Goal: Download file/media

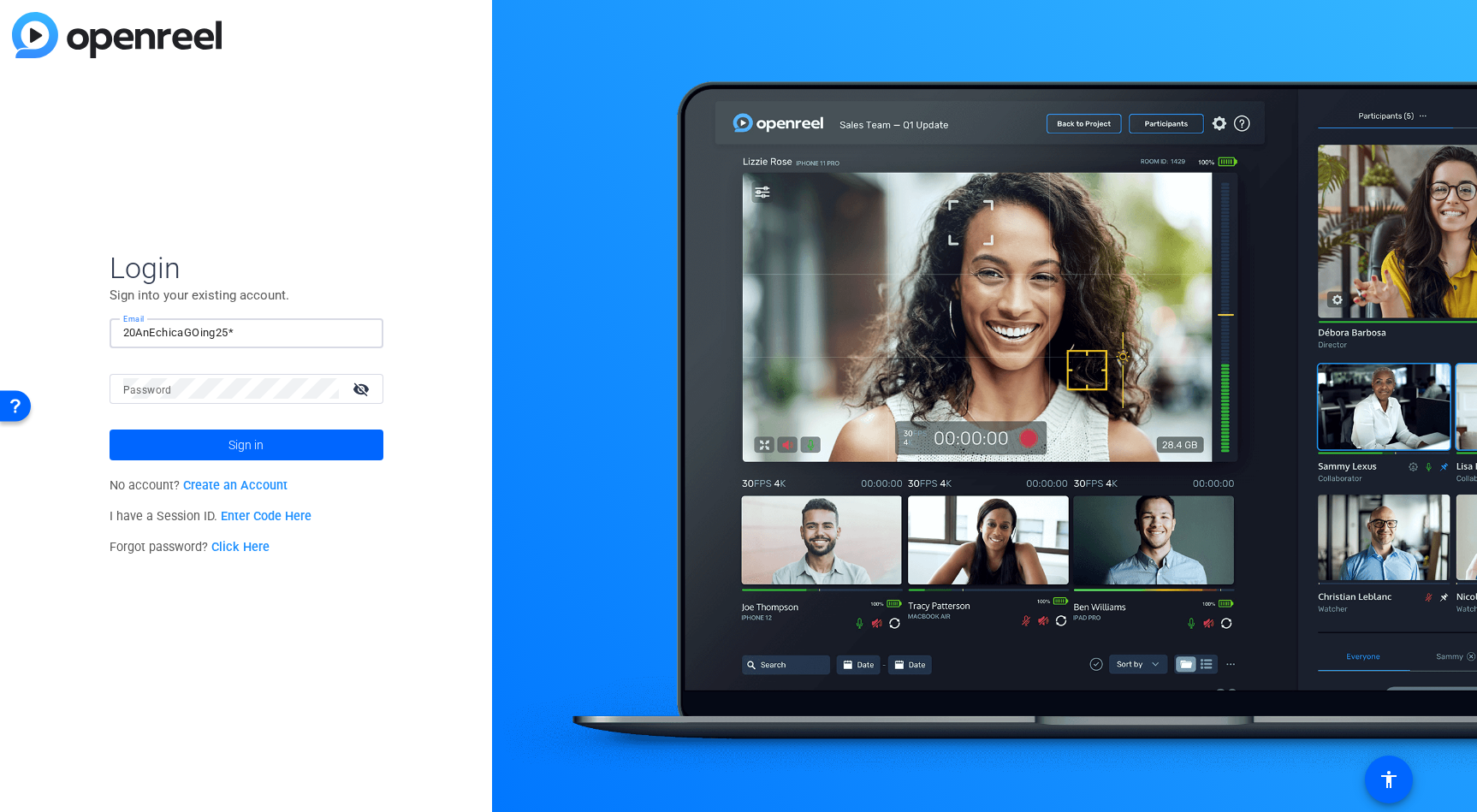
click at [245, 444] on button "Sign in" at bounding box center [246, 444] width 274 height 30
type input "[PERSON_NAME][EMAIL_ADDRESS][PERSON_NAME][PERSON_NAME][DOMAIN_NAME]"
click at [245, 444] on button "Sign in" at bounding box center [246, 444] width 274 height 30
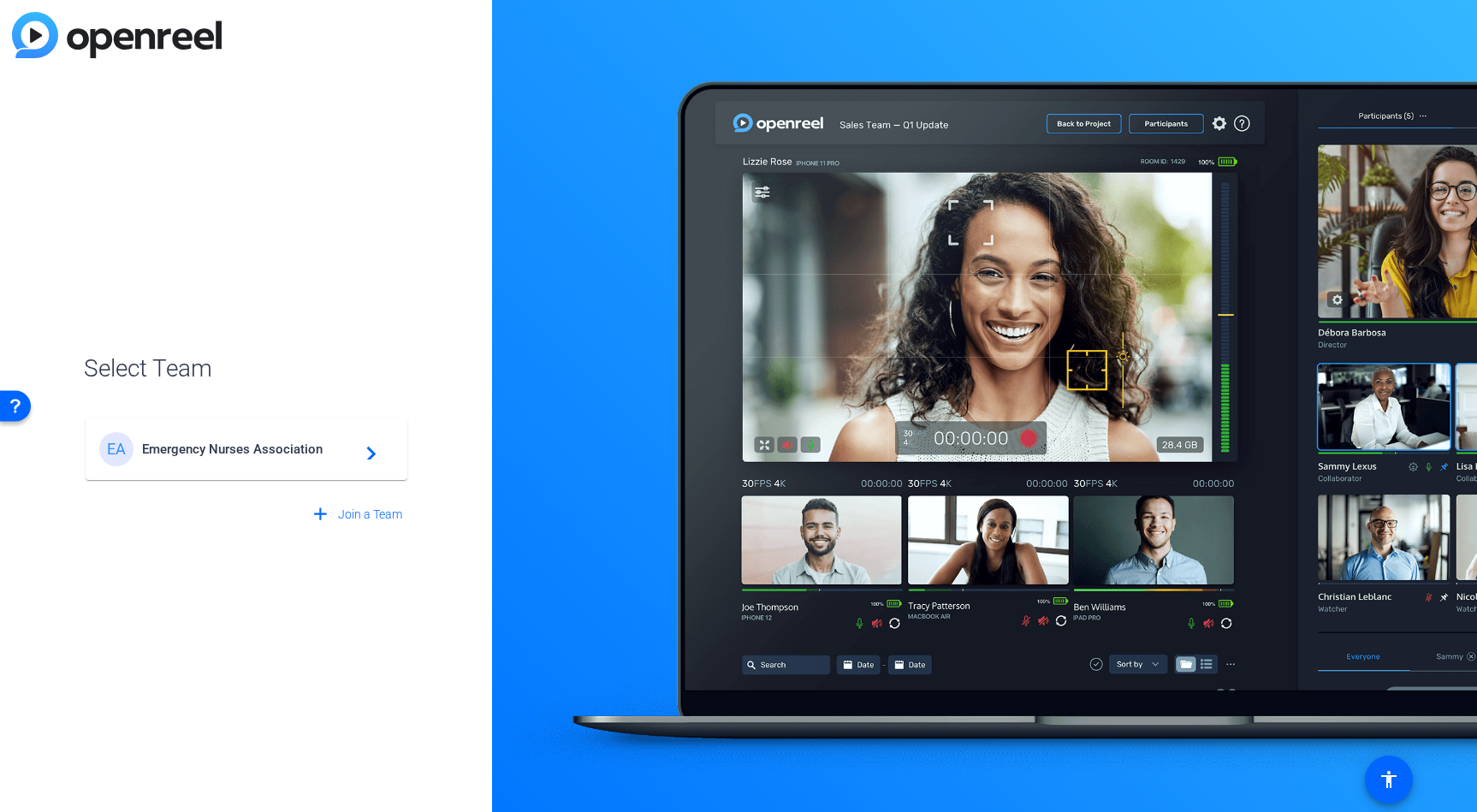
click at [236, 433] on div "EA Emergency Nurses Association navigate_next" at bounding box center [246, 449] width 294 height 34
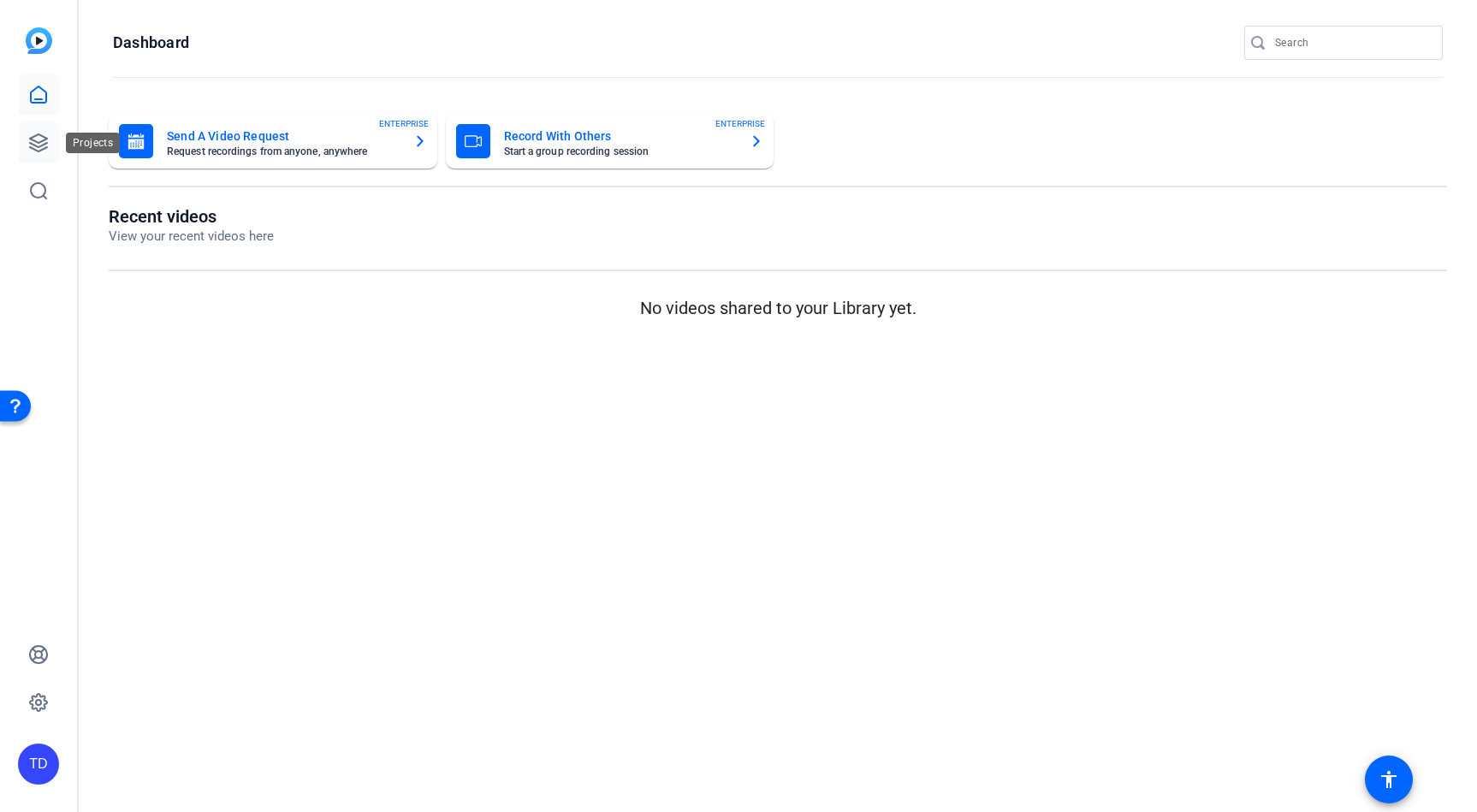
click at [37, 143] on icon at bounding box center [38, 142] width 17 height 17
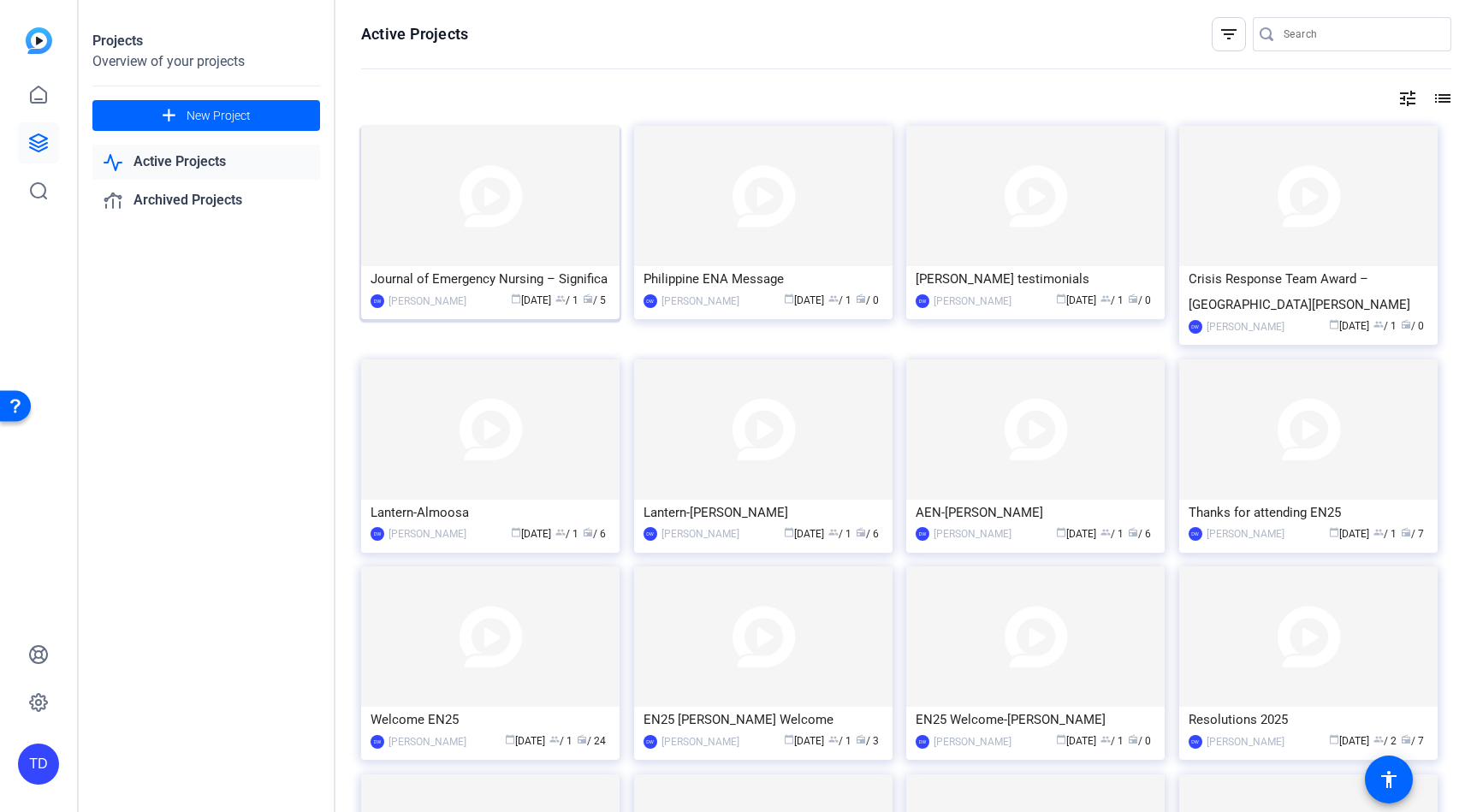
click at [506, 223] on img at bounding box center [489, 195] width 258 height 140
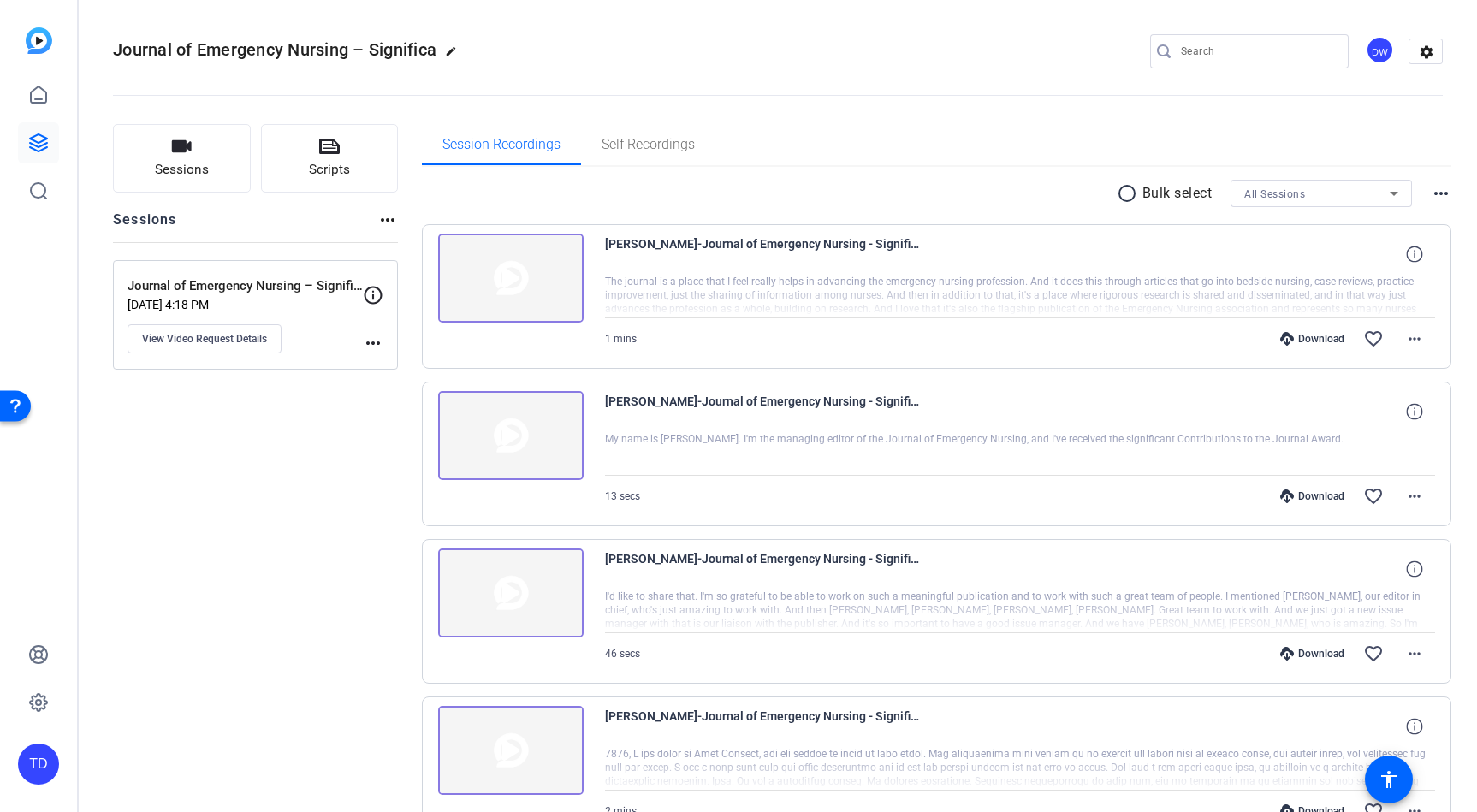
click at [1113, 193] on div "radio_button_unchecked Bulk select All Sessions more_horiz" at bounding box center [937, 193] width 1030 height 27
click at [1119, 190] on mat-icon "radio_button_unchecked" at bounding box center [1130, 193] width 25 height 21
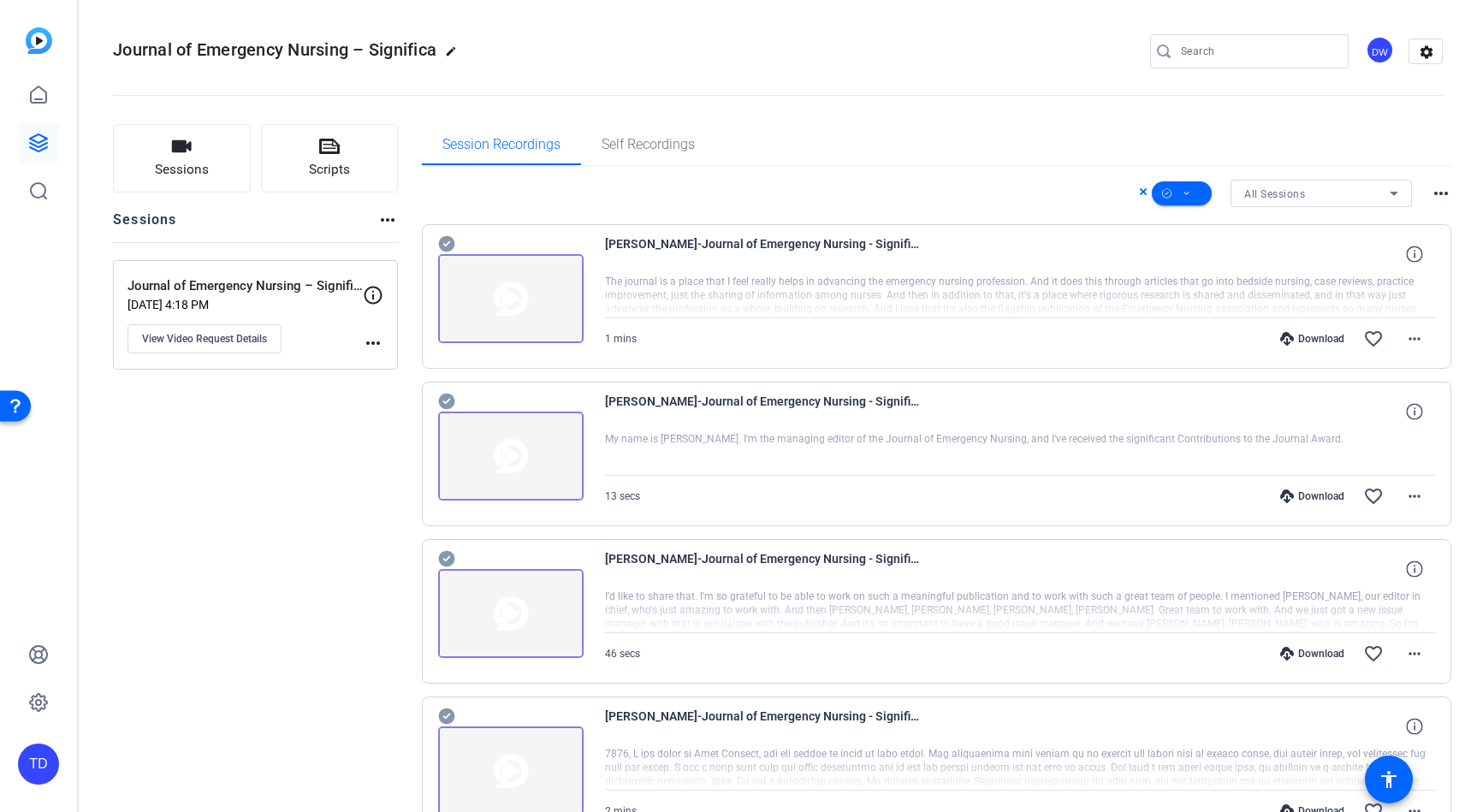
click at [440, 241] on icon at bounding box center [446, 244] width 17 height 17
click at [446, 402] on icon at bounding box center [446, 401] width 17 height 21
click at [448, 553] on icon at bounding box center [446, 559] width 17 height 17
click at [445, 715] on icon at bounding box center [446, 716] width 17 height 17
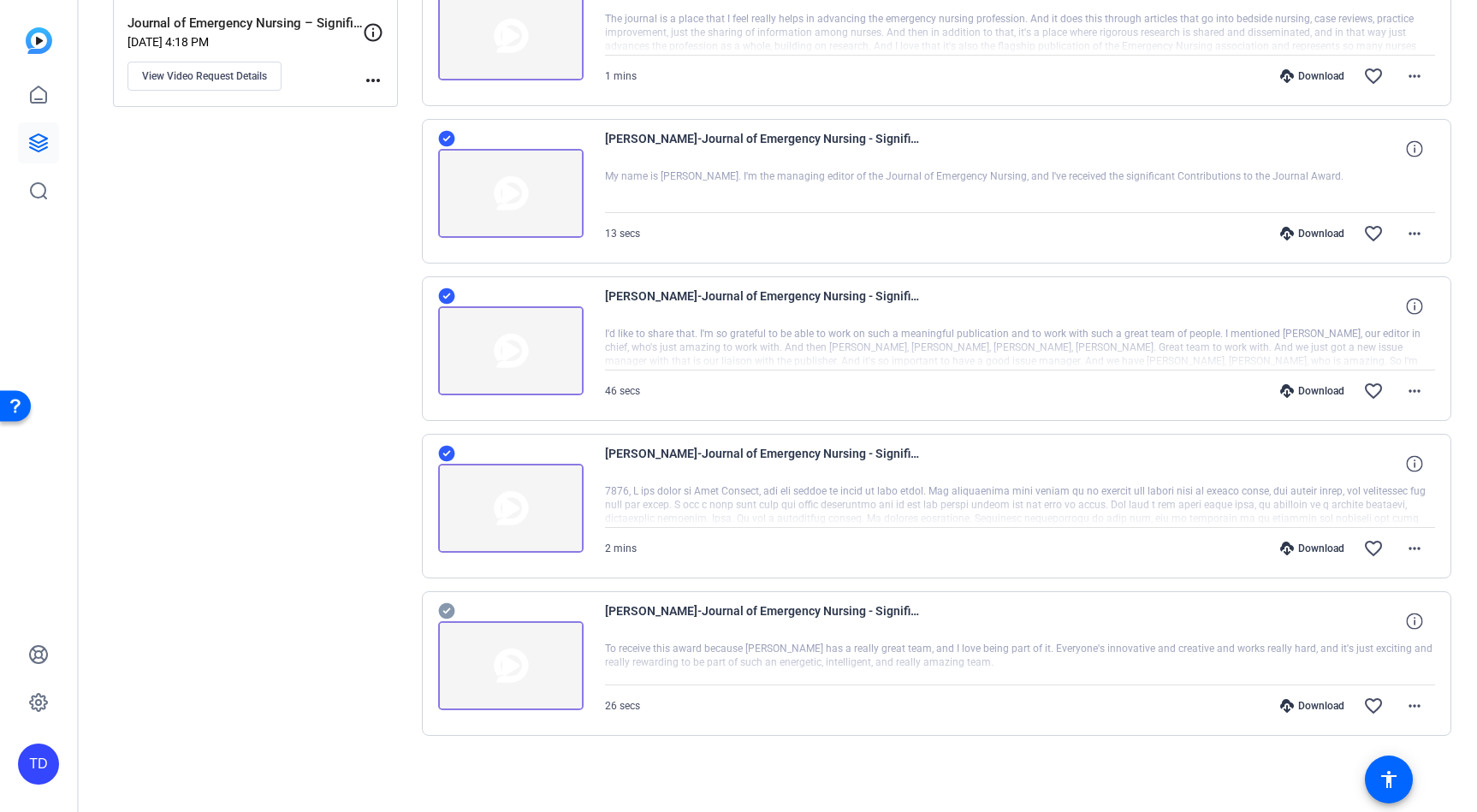
scroll to position [263, 0]
click at [446, 613] on icon at bounding box center [446, 610] width 17 height 21
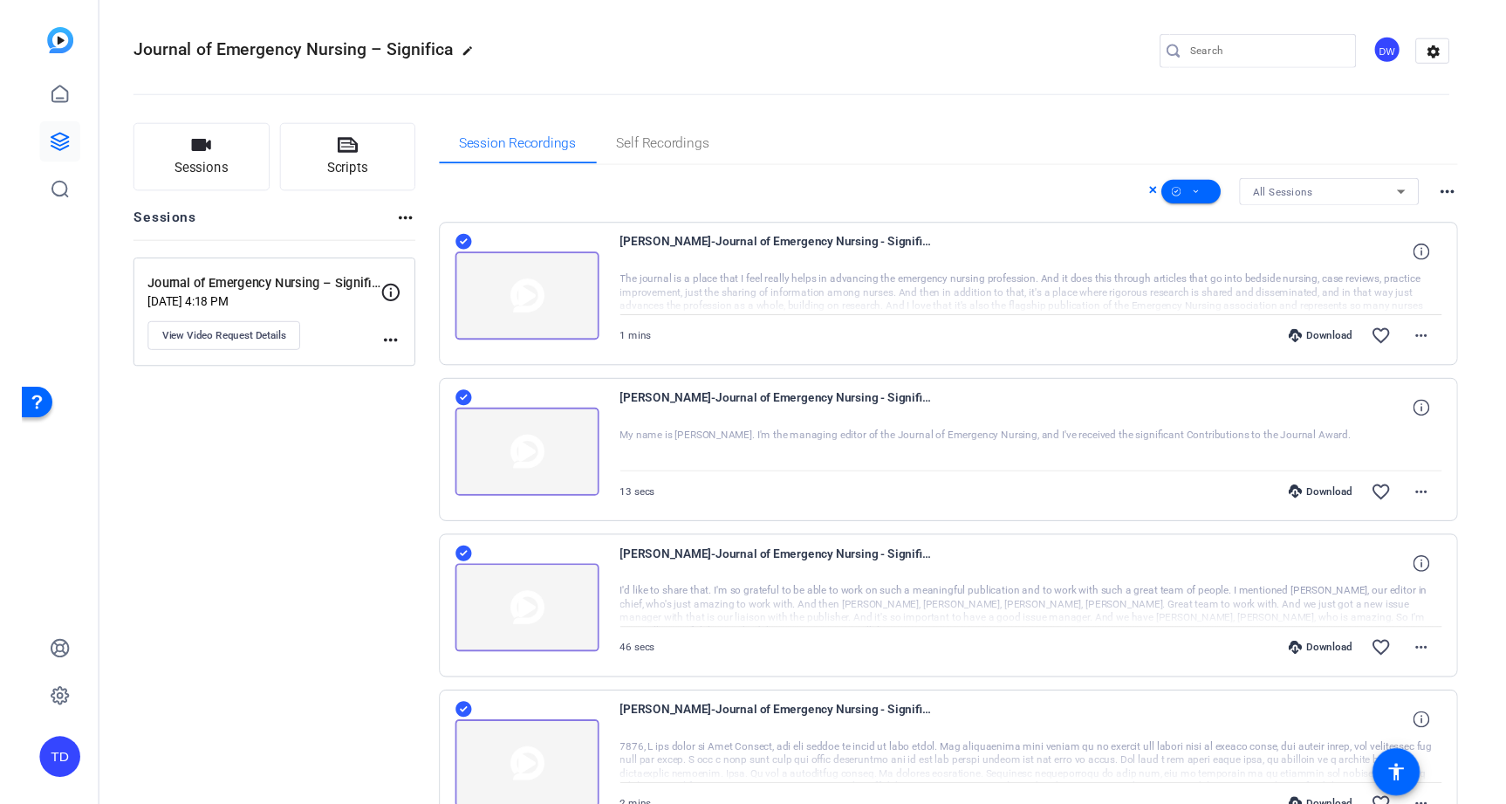
scroll to position [0, 0]
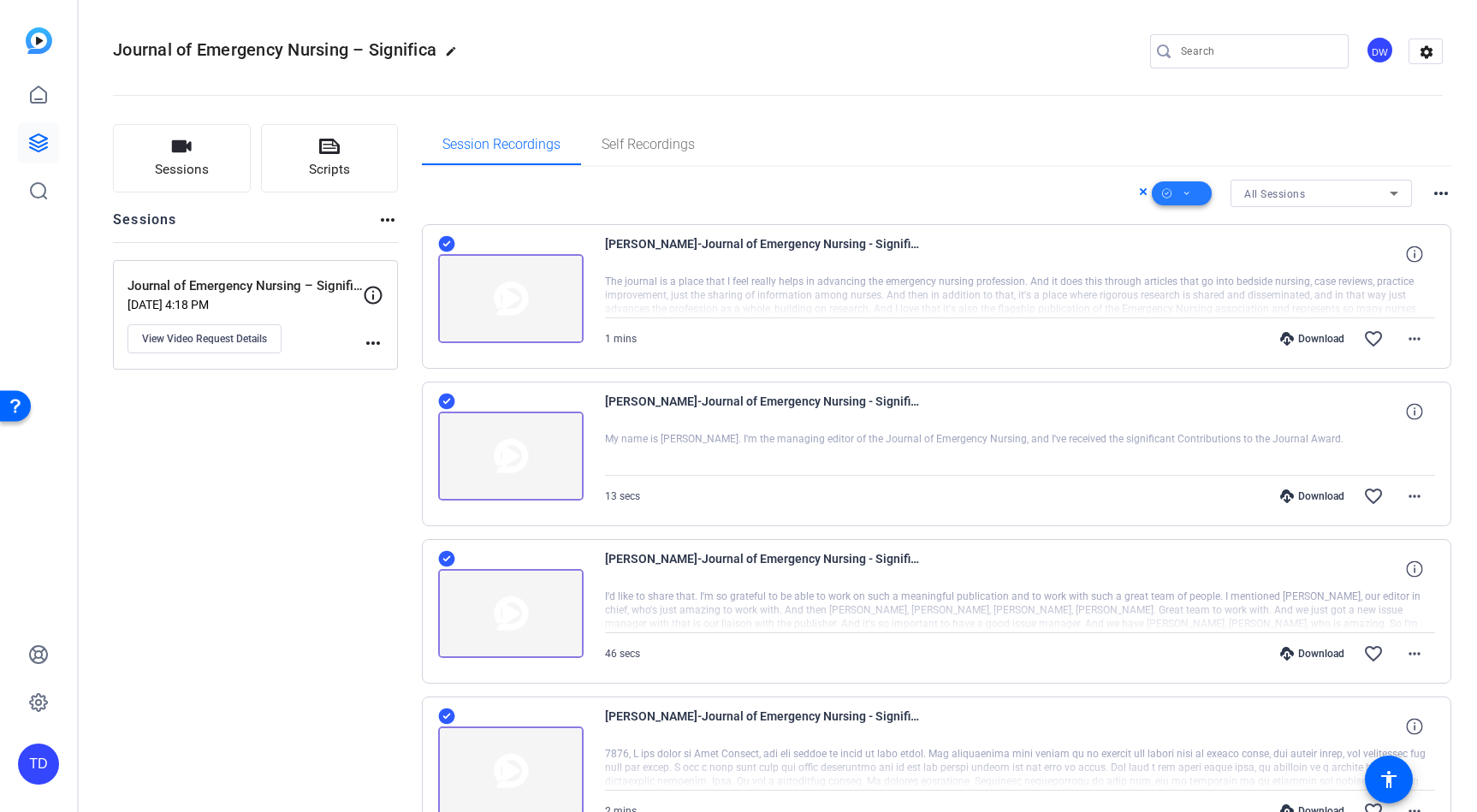
click at [1189, 192] on icon at bounding box center [1187, 192] width 5 height 3
click at [1208, 276] on span "Download MP4" at bounding box center [1210, 284] width 90 height 21
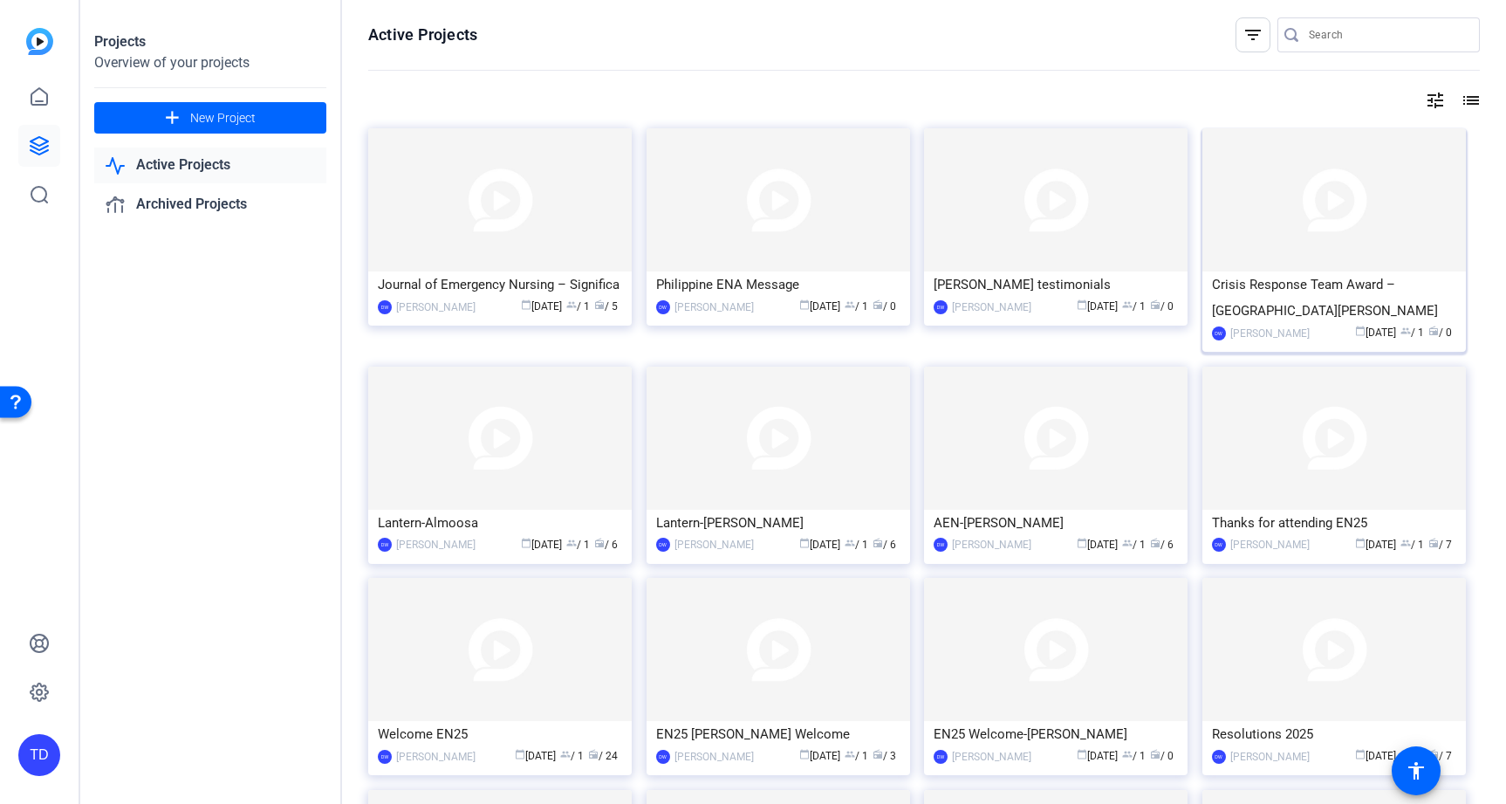
click at [1399, 231] on img at bounding box center [1333, 199] width 263 height 143
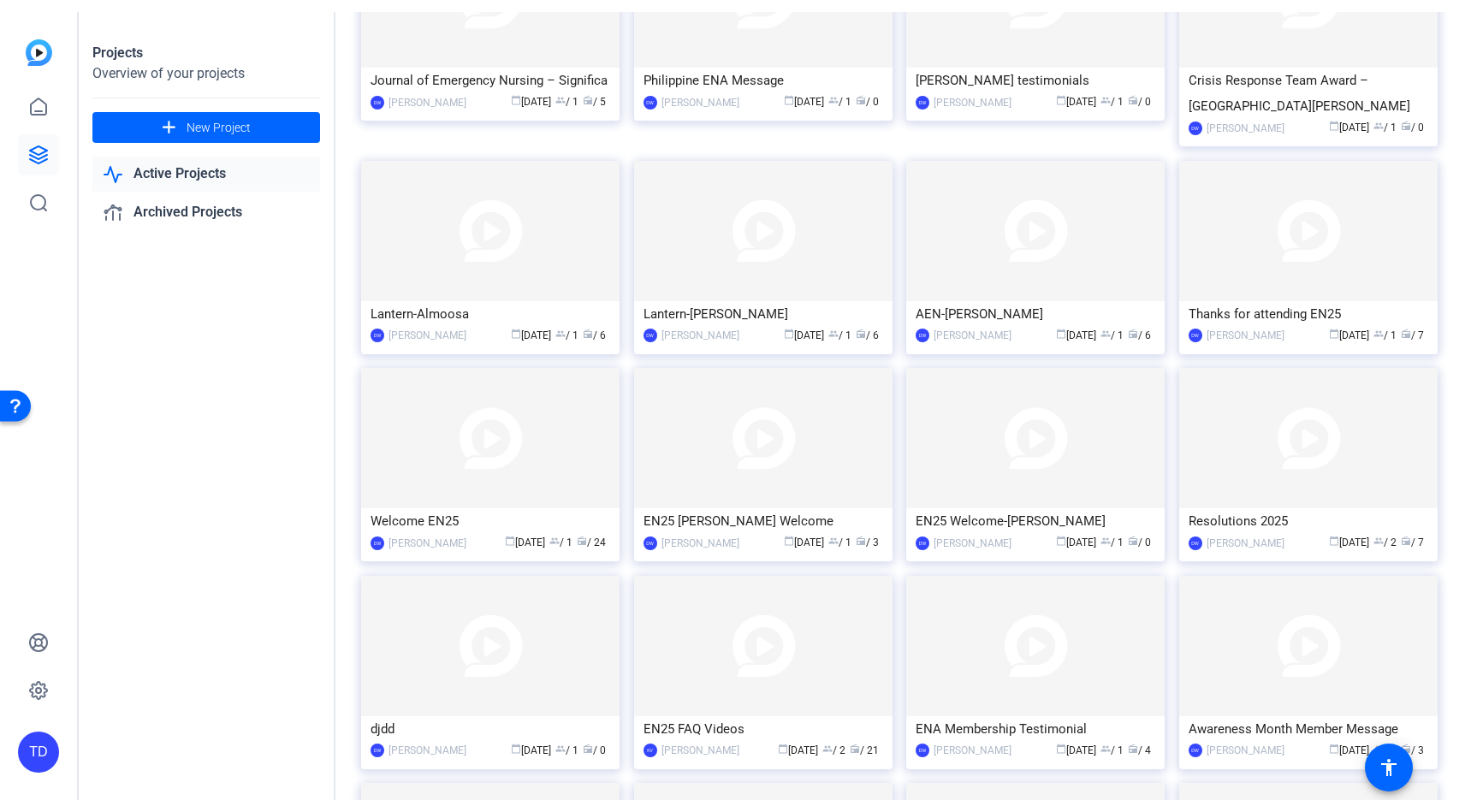
scroll to position [212, 0]
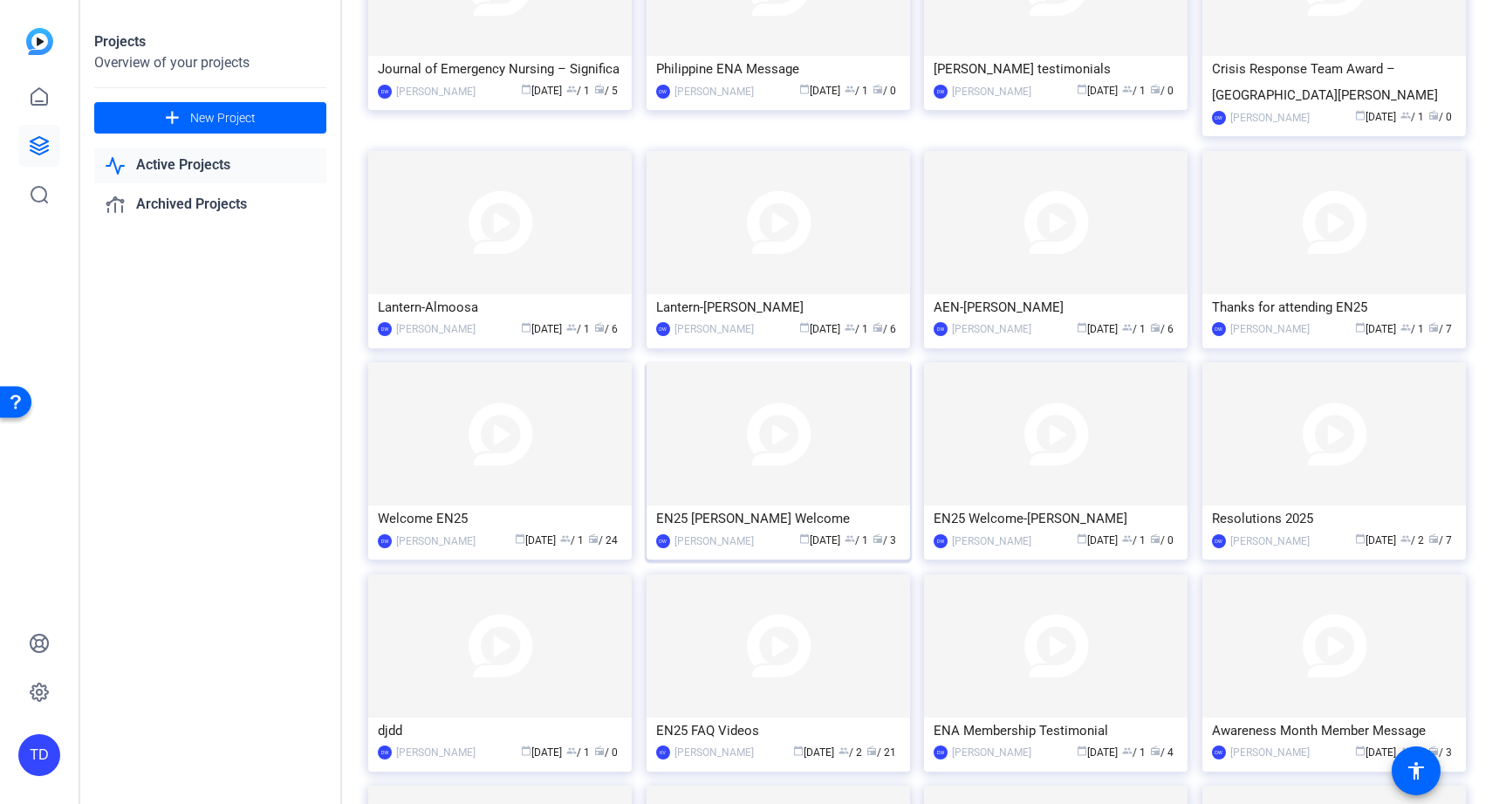
click at [791, 455] on img at bounding box center [778, 433] width 263 height 143
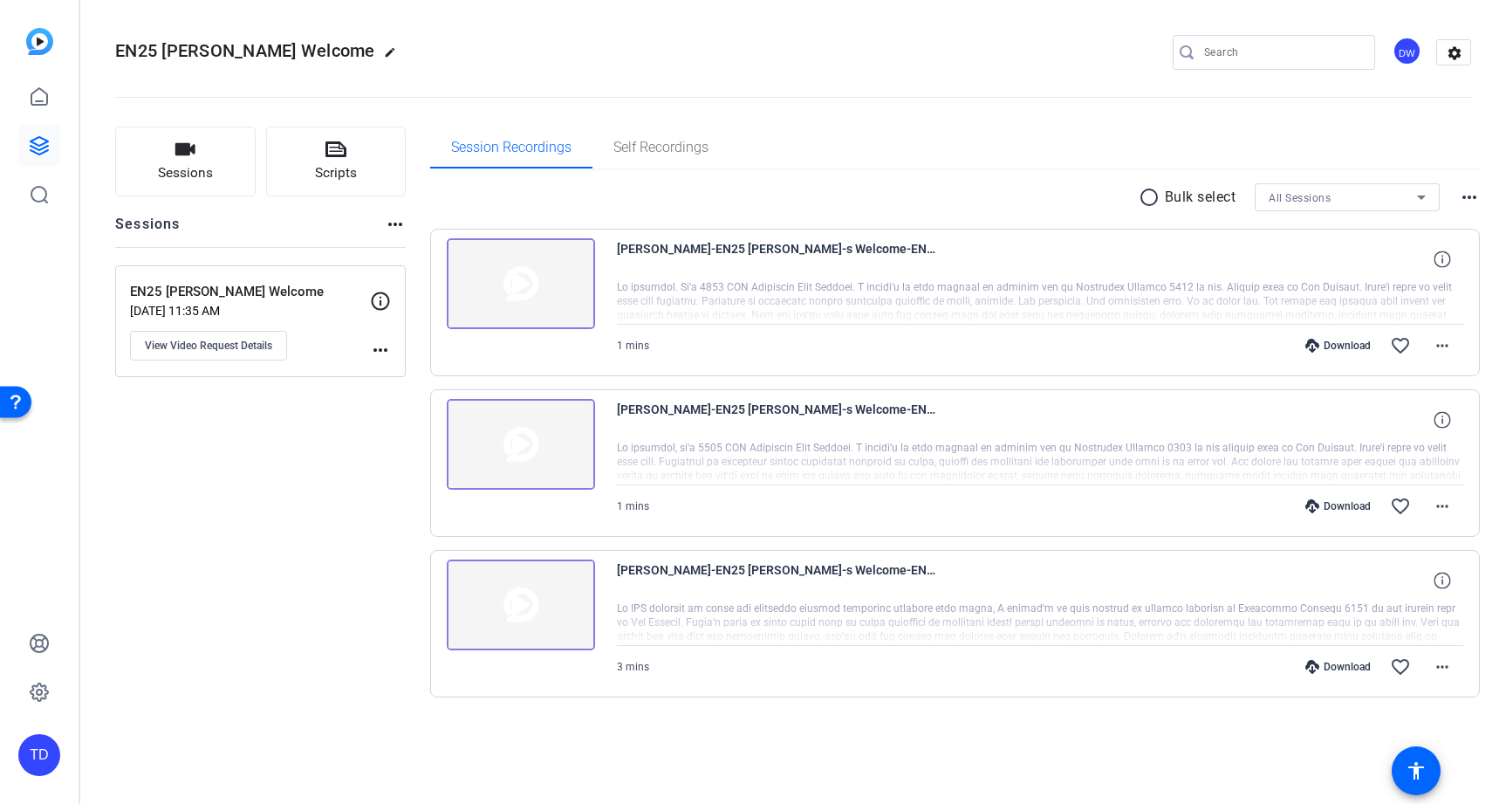
click at [1150, 199] on mat-icon "radio_button_unchecked" at bounding box center [1152, 197] width 26 height 21
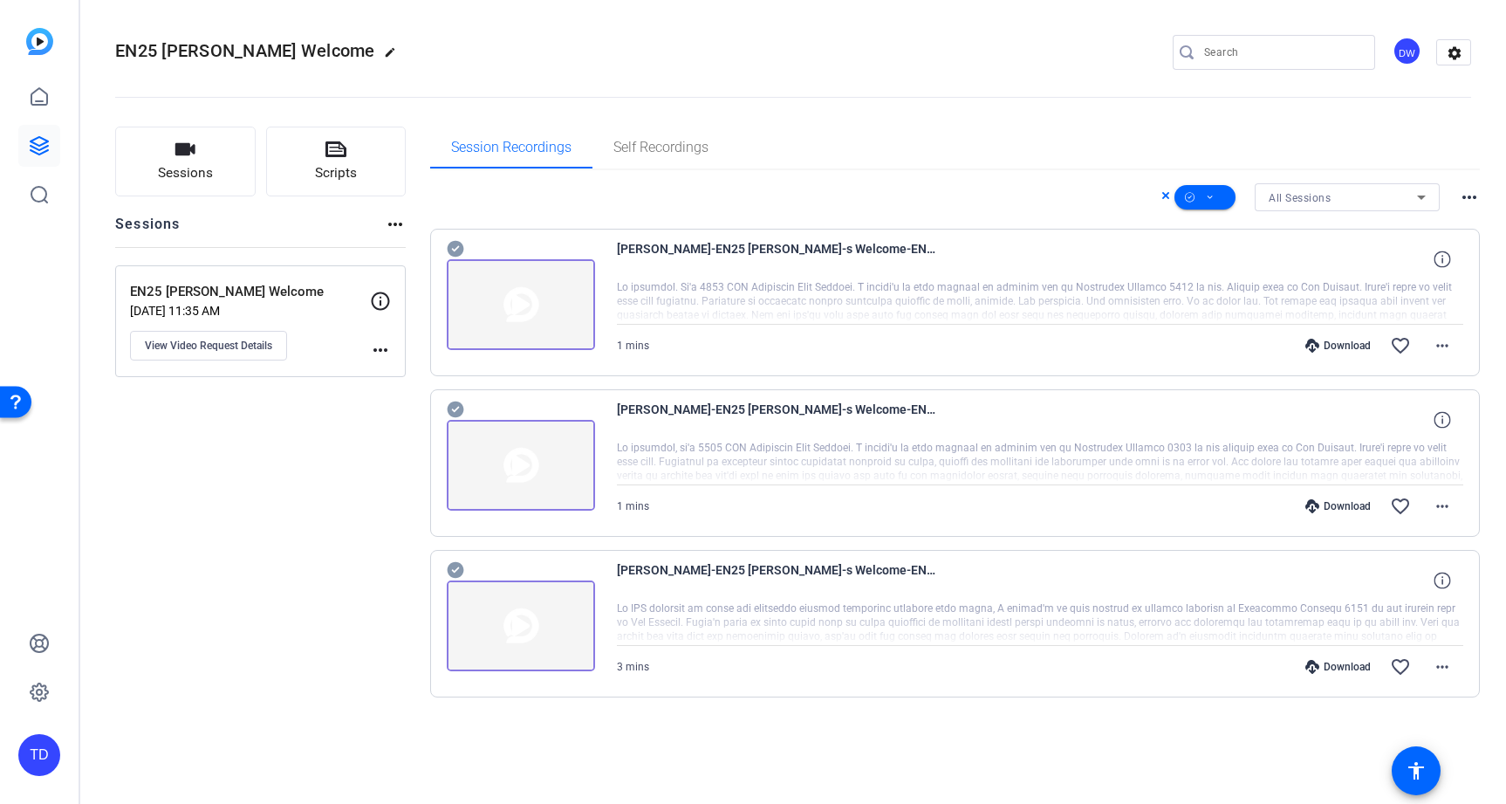
click at [455, 243] on icon at bounding box center [455, 249] width 17 height 17
click at [455, 404] on icon at bounding box center [455, 409] width 17 height 17
click at [1204, 194] on span at bounding box center [1204, 197] width 61 height 42
click at [1226, 291] on span "Download MP4" at bounding box center [1234, 290] width 92 height 21
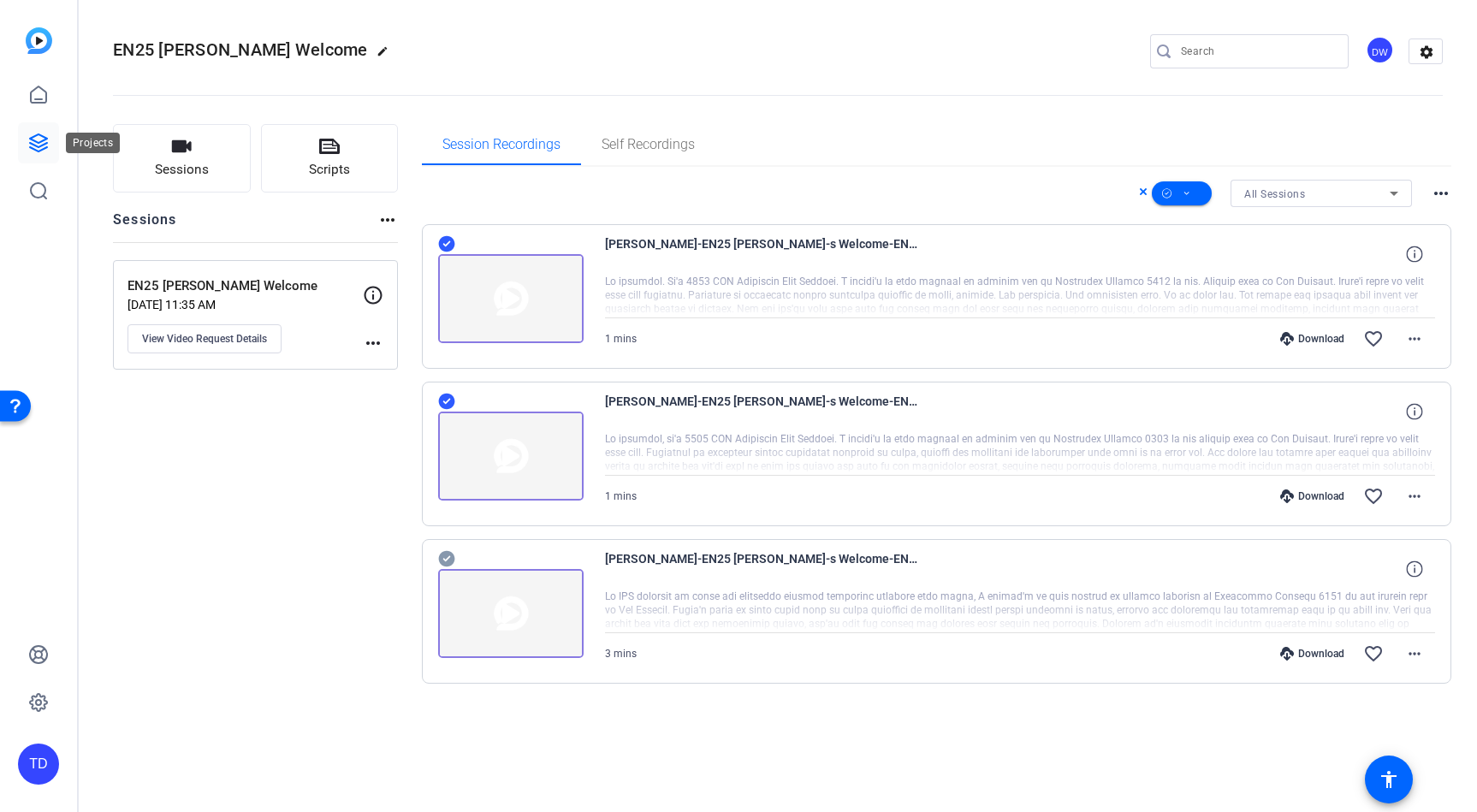
click at [47, 143] on icon at bounding box center [38, 142] width 17 height 17
